Goal: Obtain resource: Download file/media

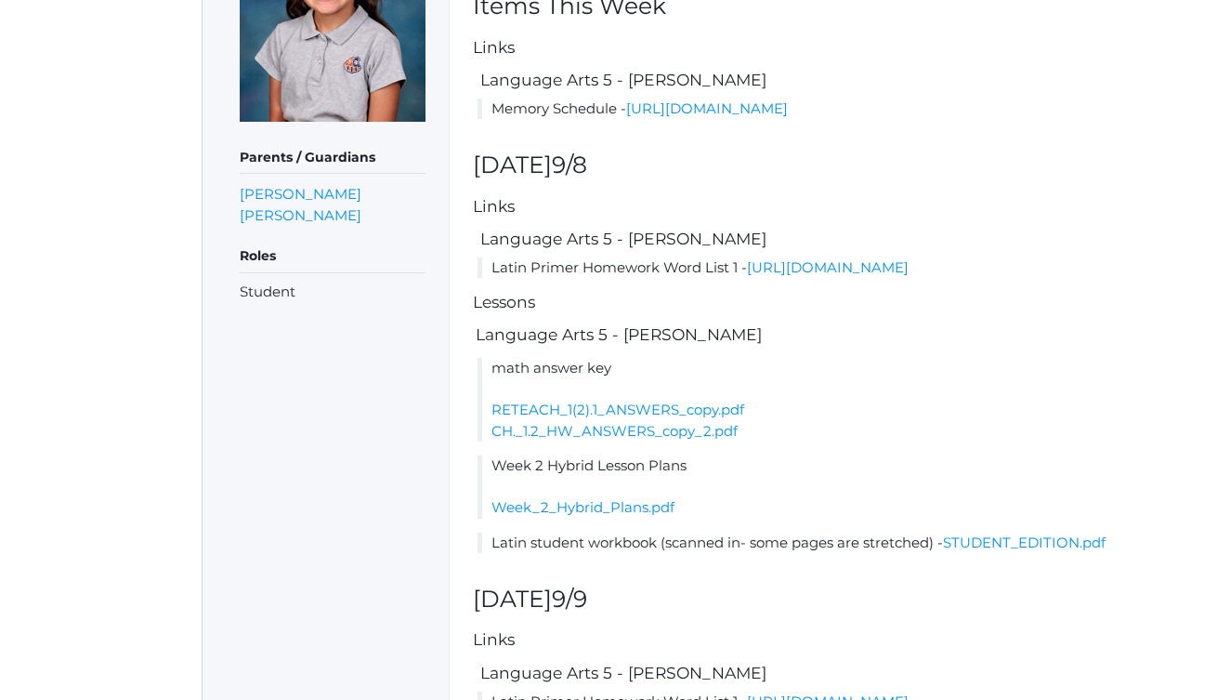
scroll to position [370, 7]
click at [747, 278] on link "[URL][DOMAIN_NAME]" at bounding box center [828, 269] width 162 height 18
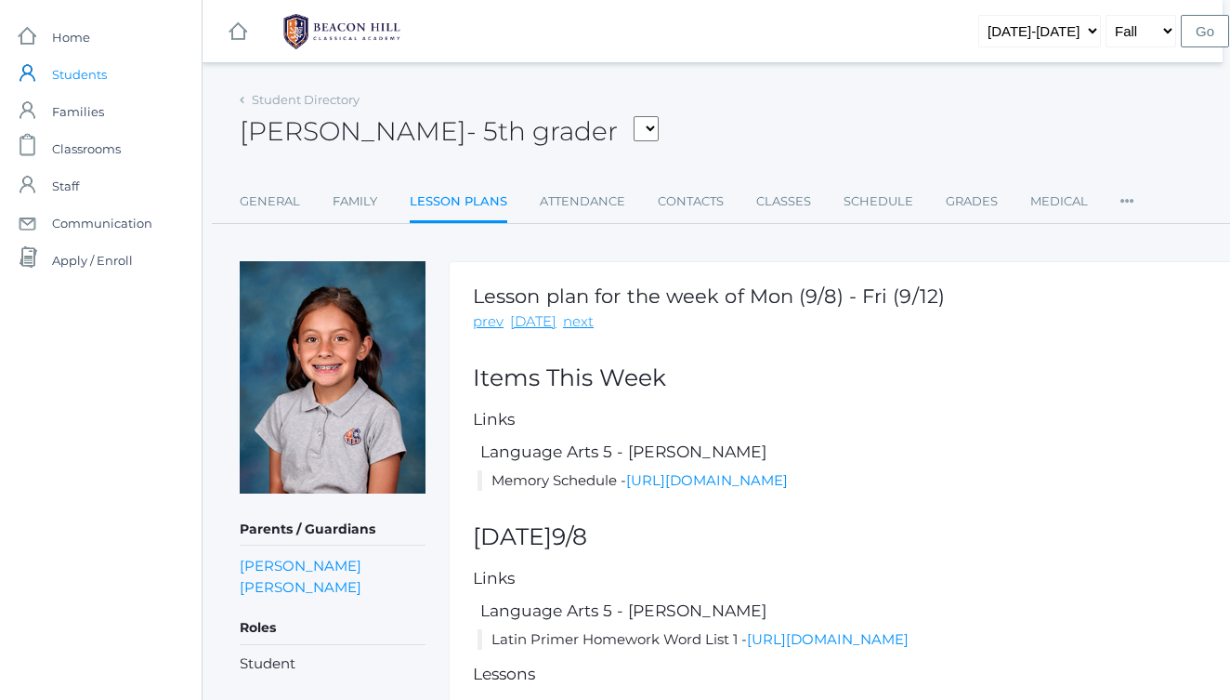
scroll to position [0, 7]
click at [85, 45] on span "Home" at bounding box center [71, 37] width 38 height 37
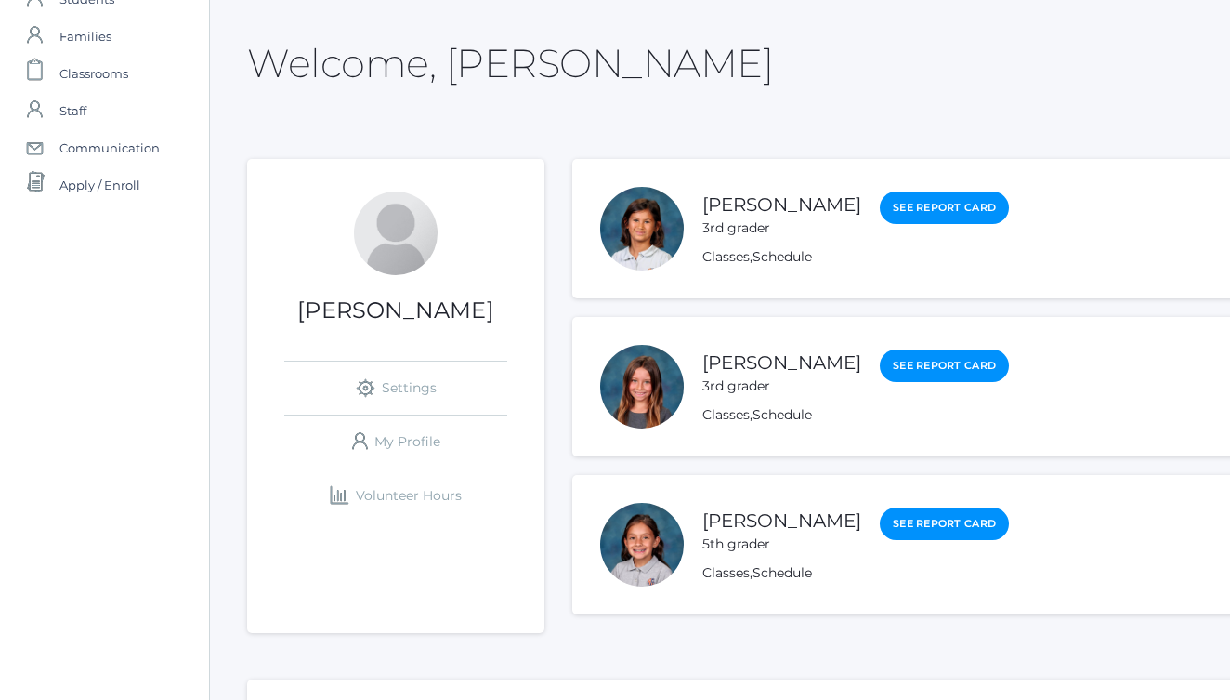
scroll to position [242, 0]
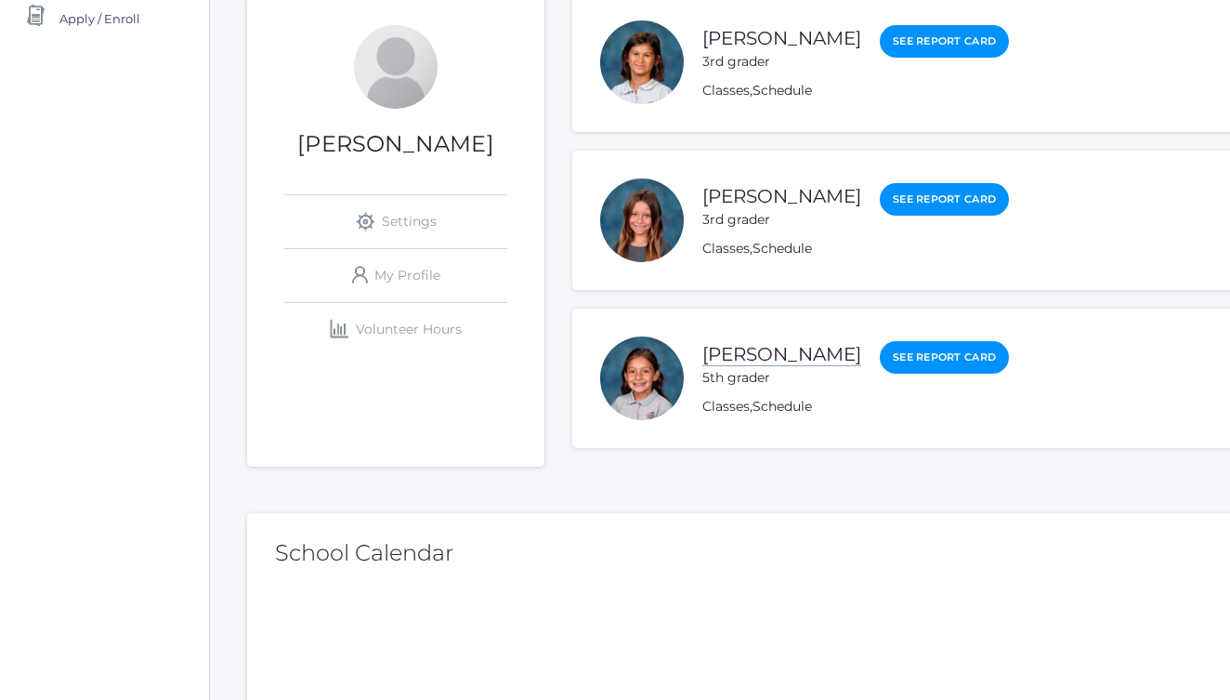
click at [780, 355] on link "[PERSON_NAME]" at bounding box center [781, 354] width 159 height 23
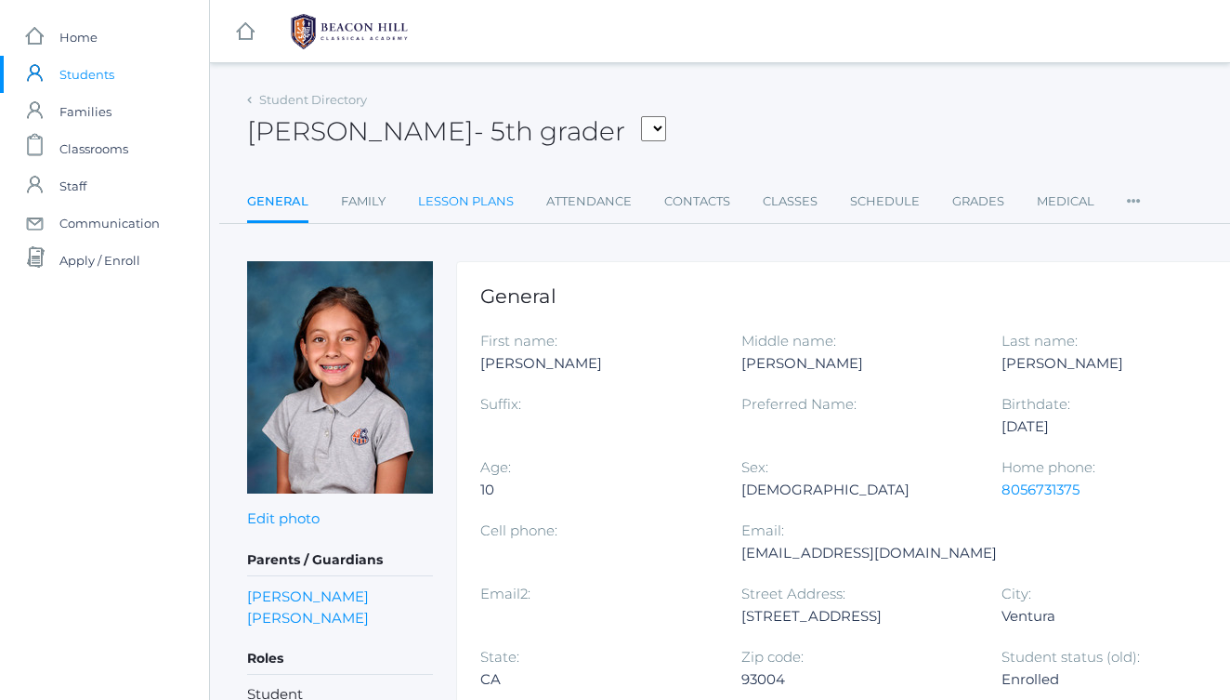
click at [505, 201] on link "Lesson Plans" at bounding box center [466, 201] width 96 height 37
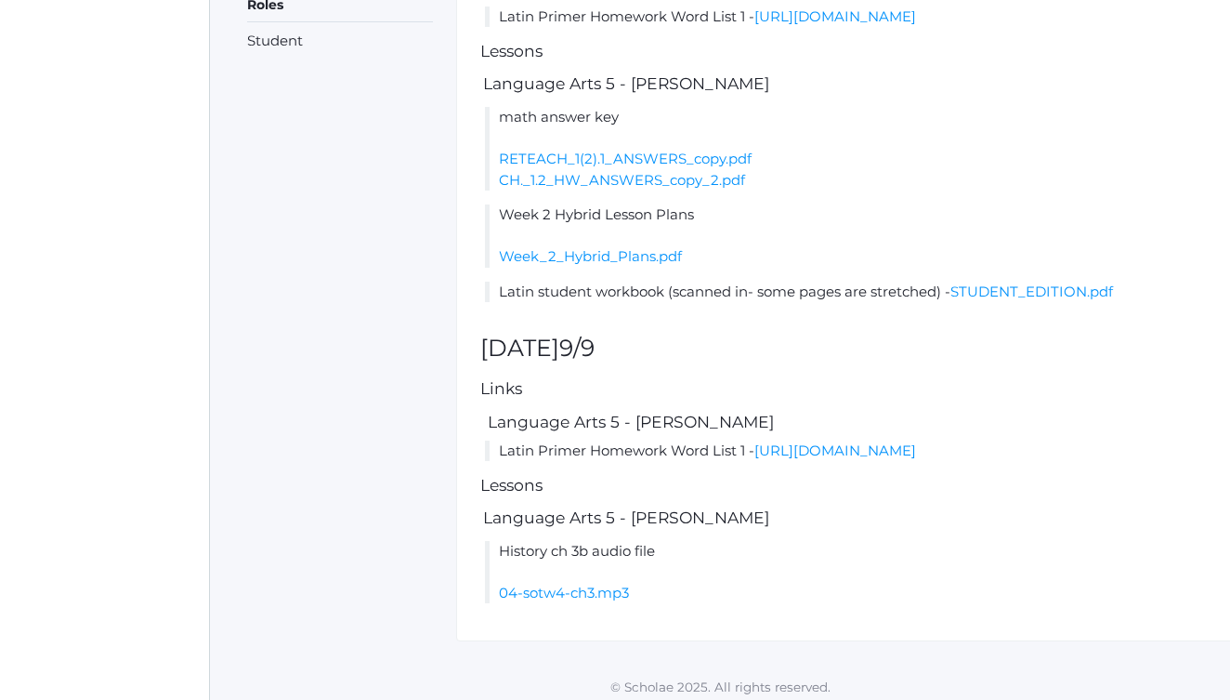
scroll to position [623, 0]
click at [1028, 299] on link "STUDENT_EDITION.pdf" at bounding box center [1031, 291] width 163 height 18
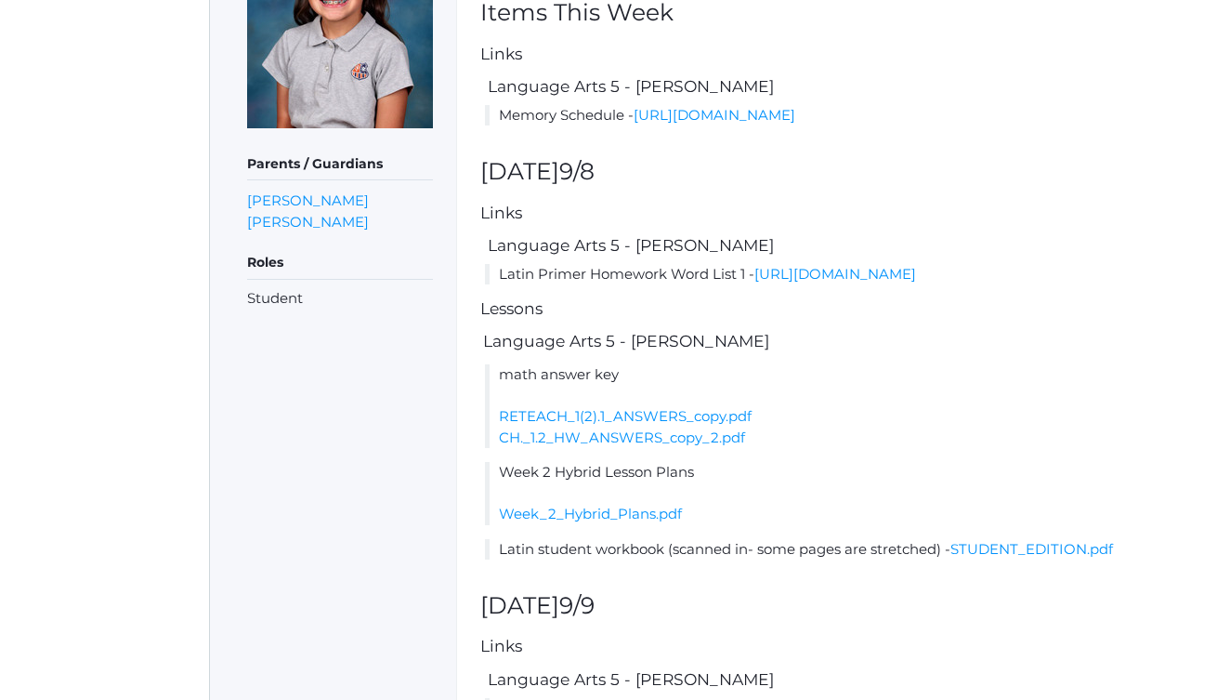
scroll to position [356, 0]
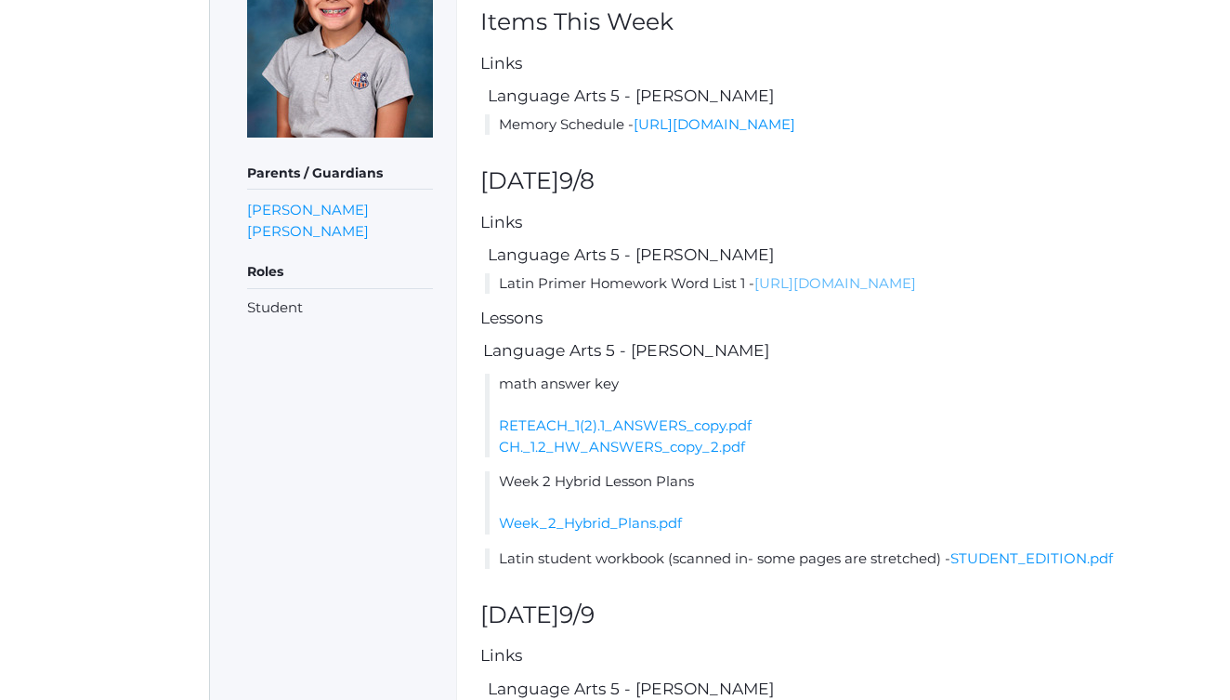
click at [754, 292] on link "[URL][DOMAIN_NAME]" at bounding box center [835, 283] width 162 height 18
